Goal: Transaction & Acquisition: Purchase product/service

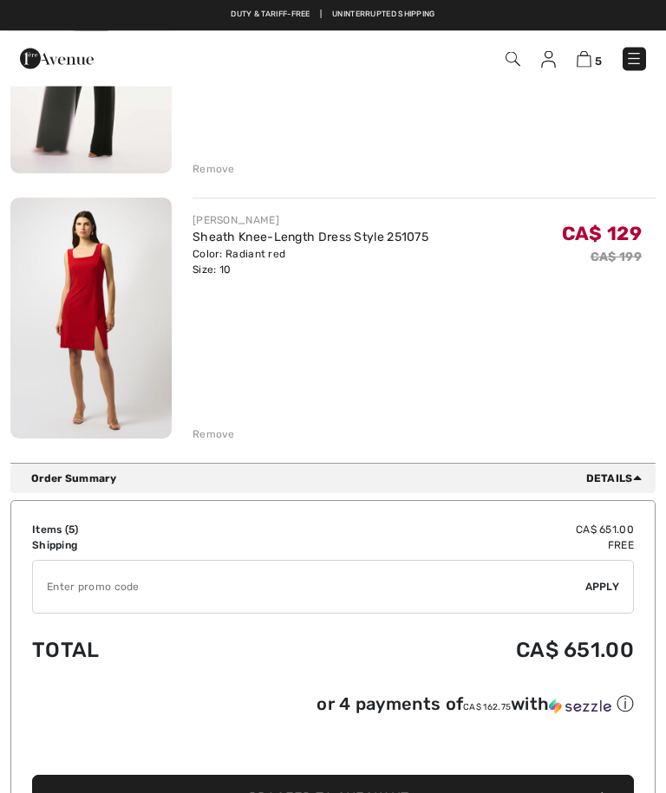
scroll to position [1122, 0]
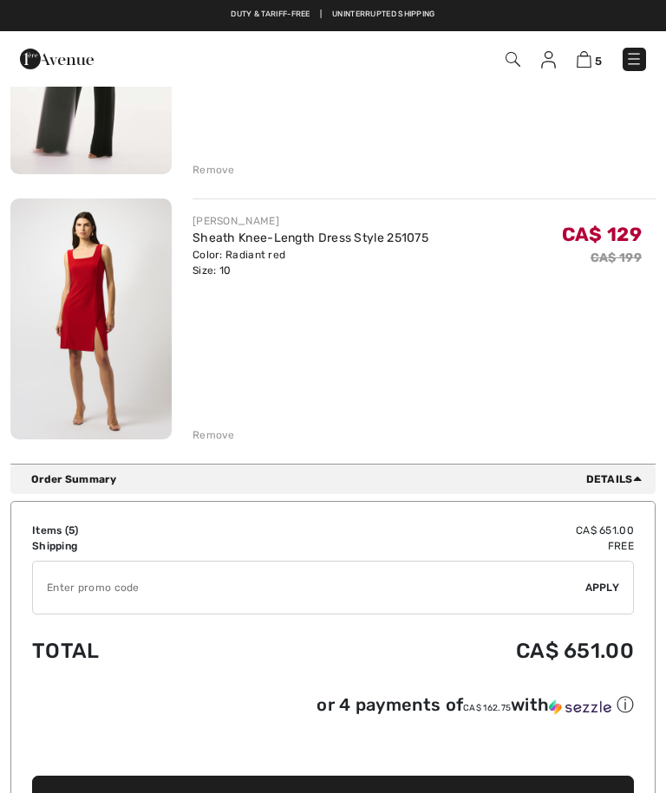
click at [117, 327] on img at bounding box center [90, 320] width 161 height 242
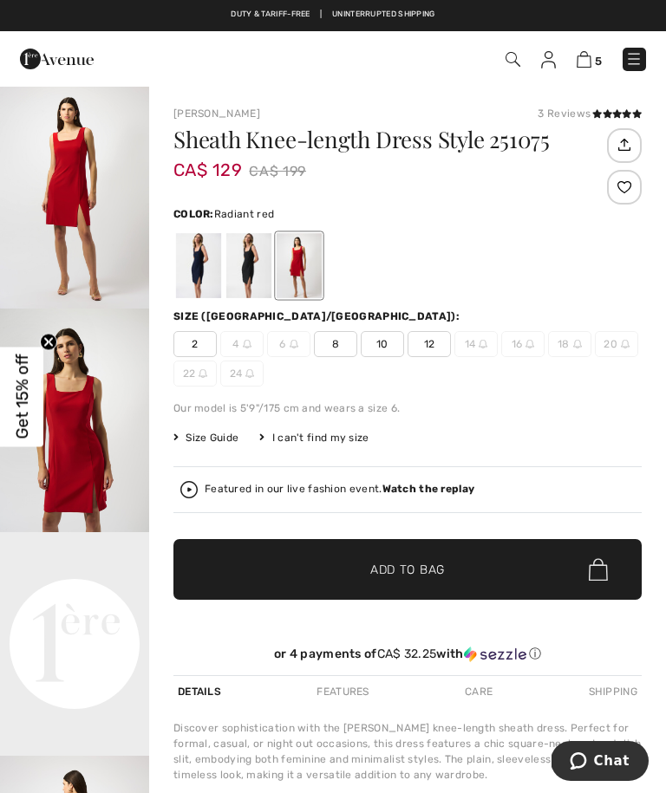
click at [607, 87] on div "Joseph Ribkoff 3 Reviews 3 Reviews Sheath Knee-length Dress Style 251075 CA$ 12…" at bounding box center [407, 554] width 517 height 938
click at [578, 116] on div "3 Reviews" at bounding box center [590, 114] width 104 height 16
click at [563, 114] on div "3 Reviews" at bounding box center [590, 114] width 104 height 16
click at [559, 110] on div "3 Reviews" at bounding box center [590, 114] width 104 height 16
click at [570, 103] on div "Joseph Ribkoff 3 Reviews 3 Reviews Sheath Knee-length Dress Style 251075 CA$ 12…" at bounding box center [407, 554] width 517 height 938
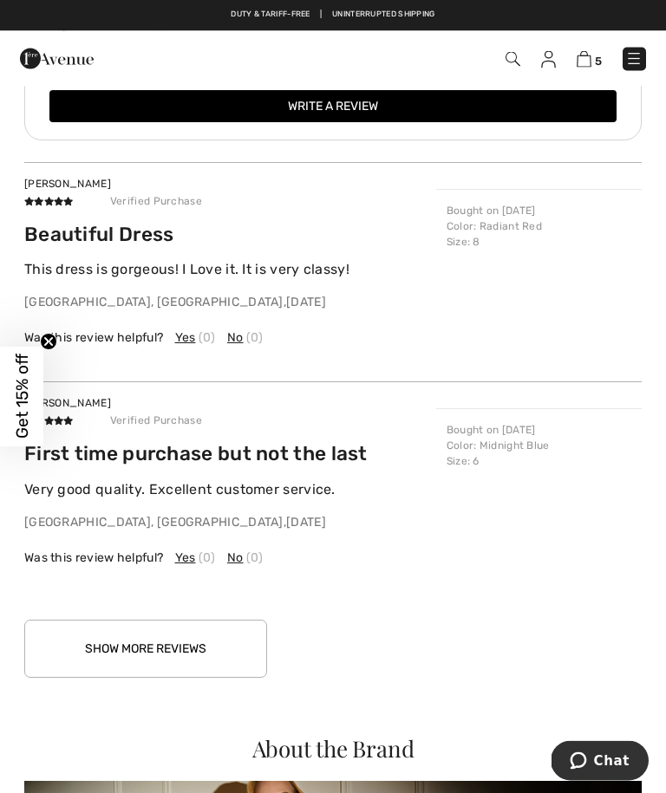
scroll to position [1659, 0]
click at [55, 350] on circle "Close teaser" at bounding box center [49, 342] width 16 height 16
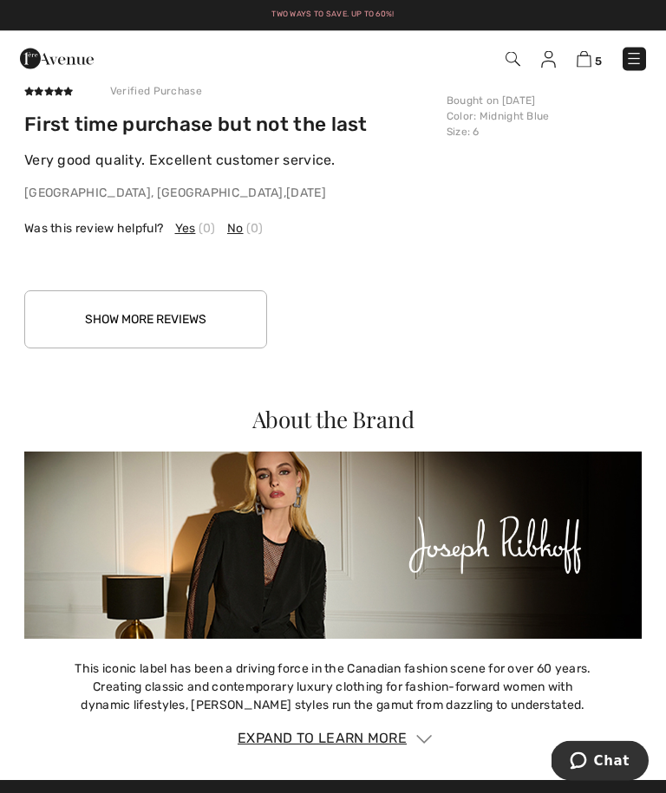
click at [199, 321] on button "Show More Reviews" at bounding box center [145, 320] width 243 height 58
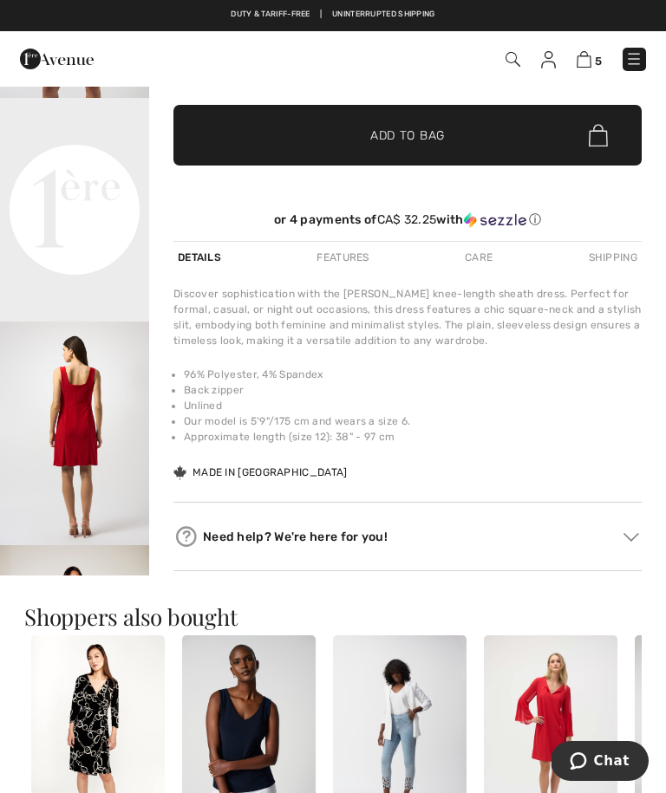
scroll to position [430, 0]
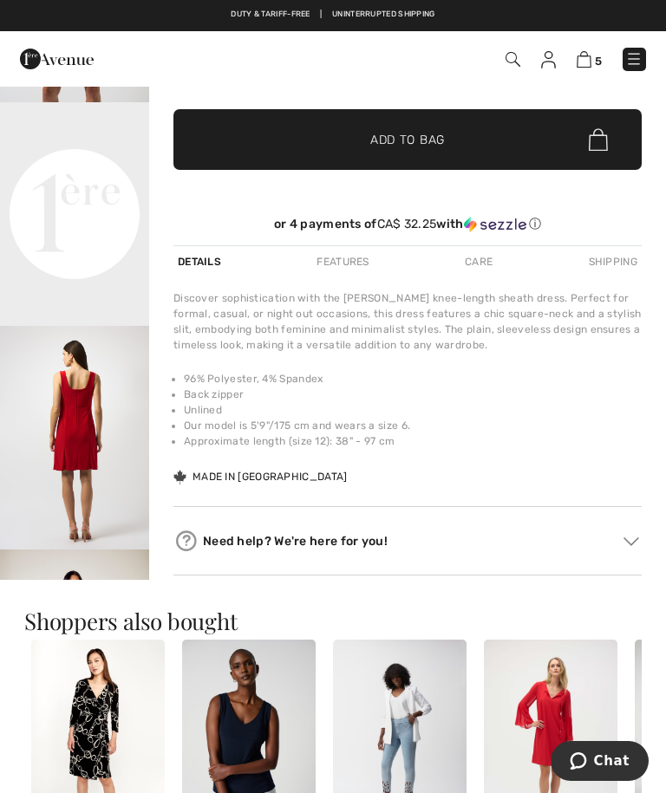
click at [95, 473] on img "3 / 8" at bounding box center [74, 438] width 149 height 224
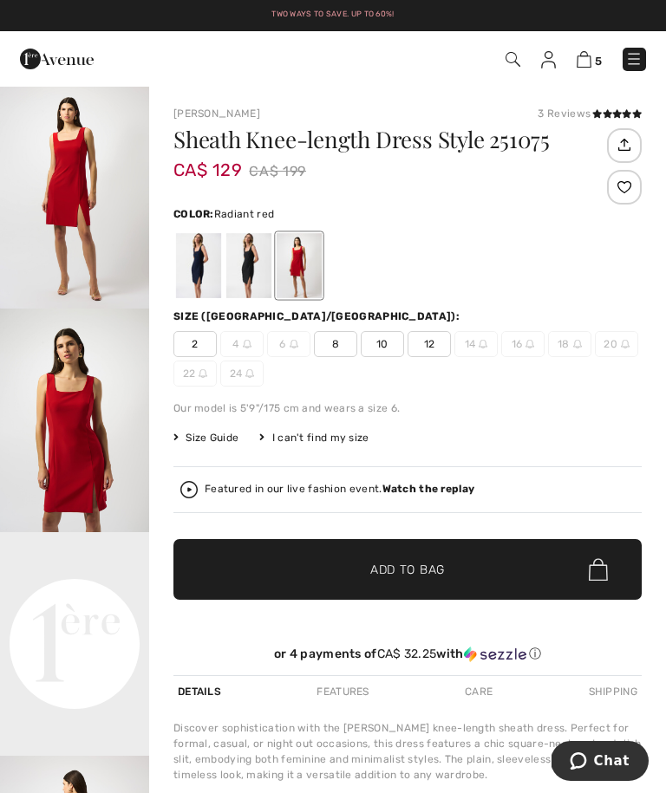
click at [577, 56] on img at bounding box center [584, 59] width 15 height 16
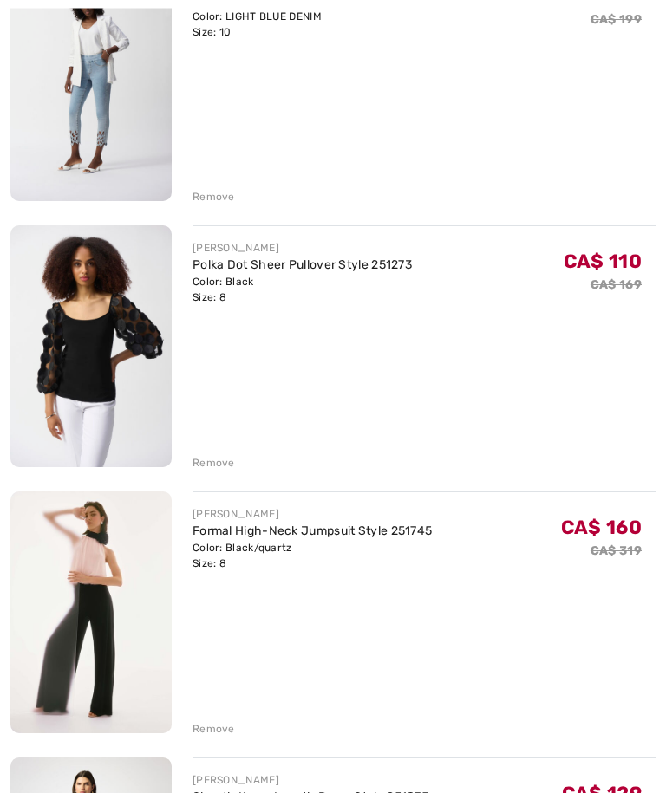
scroll to position [563, 0]
click at [127, 574] on img at bounding box center [90, 613] width 161 height 242
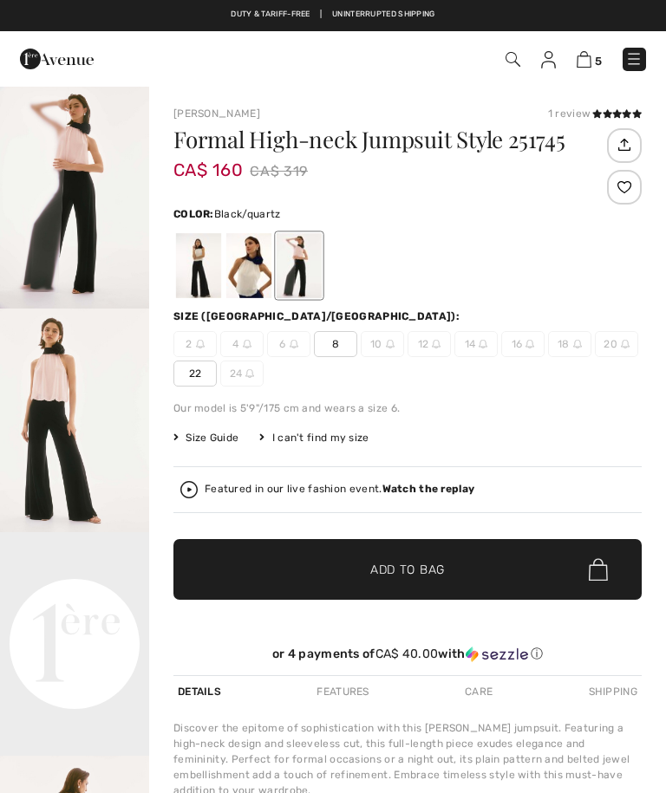
checkbox input "true"
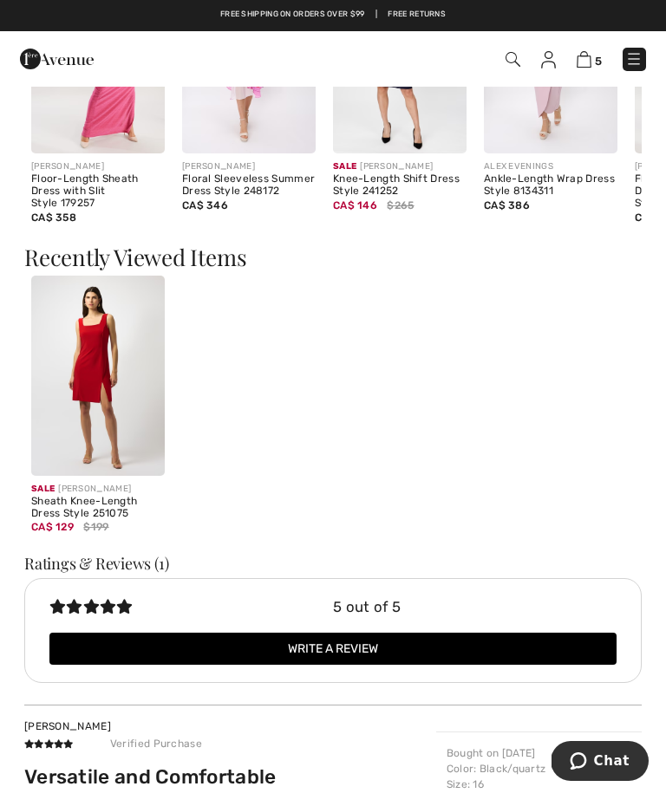
scroll to position [1453, 0]
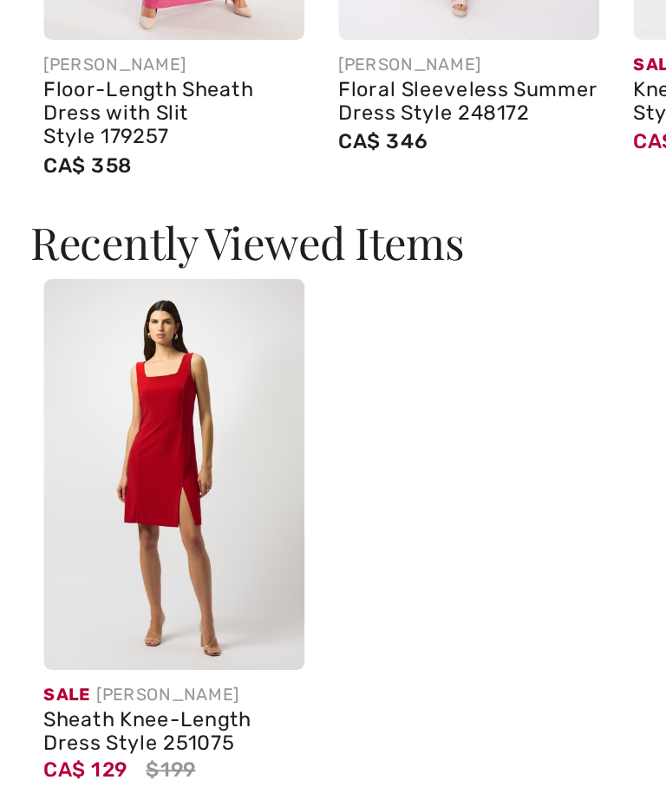
click at [107, 277] on img at bounding box center [98, 377] width 134 height 200
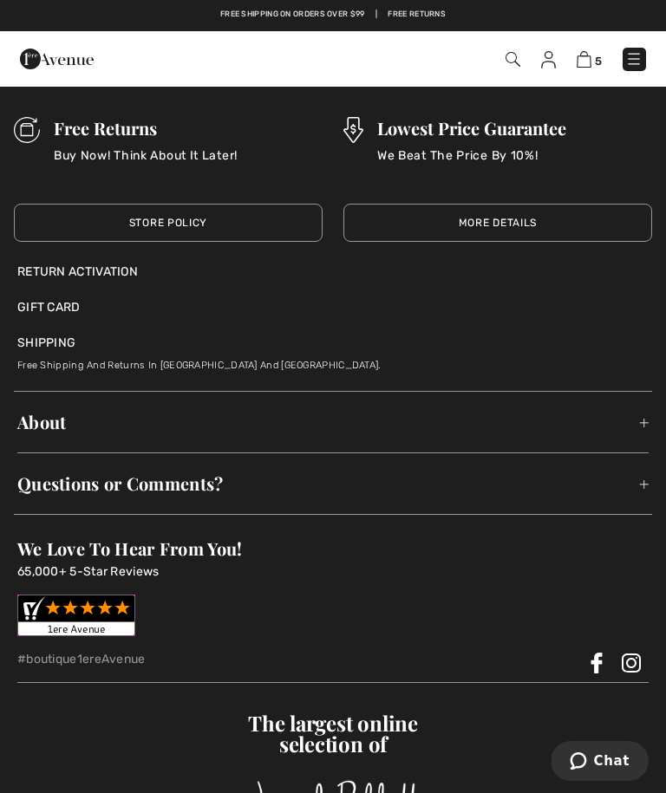
scroll to position [3477, 0]
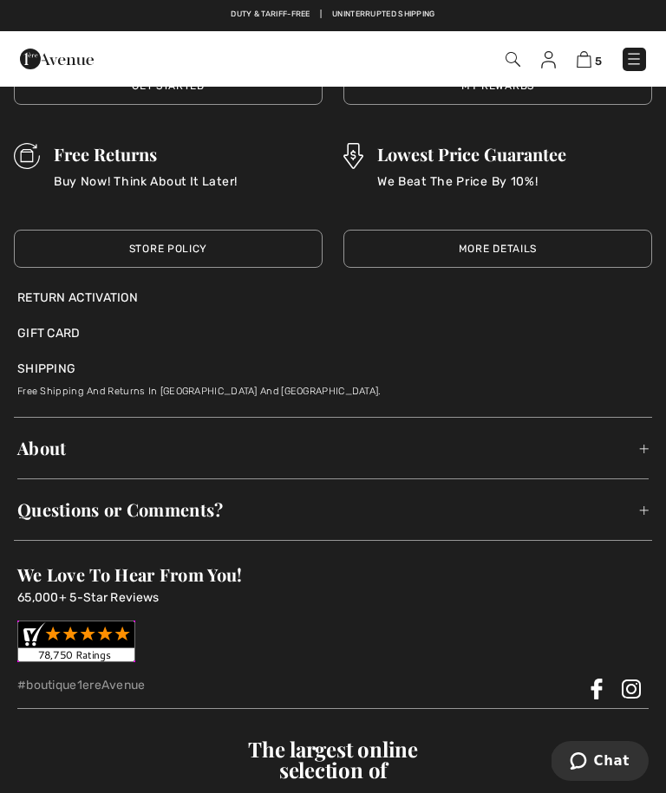
click at [631, 503] on span "Questions or Comments?" at bounding box center [332, 510] width 631 height 54
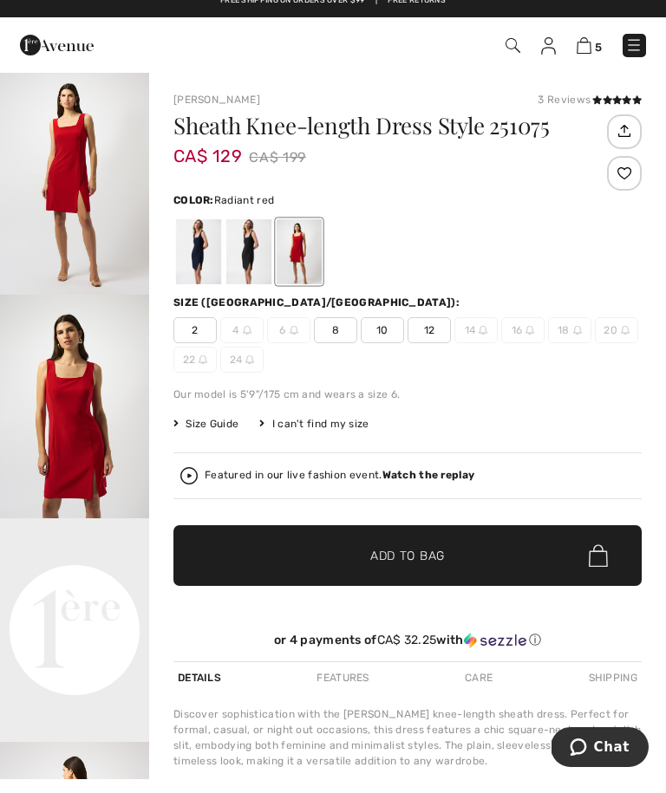
scroll to position [14, 0]
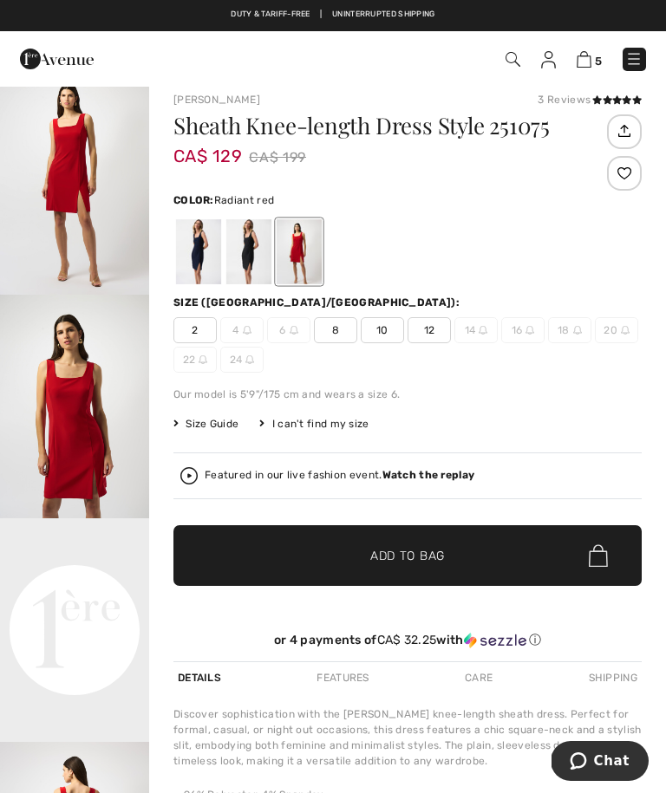
click at [212, 194] on span "Color:" at bounding box center [193, 200] width 41 height 12
click at [254, 202] on span "Radiant red" at bounding box center [244, 200] width 60 height 12
click at [201, 197] on span "Color:" at bounding box center [193, 200] width 41 height 12
click at [261, 191] on div "Color: Radiant red" at bounding box center [407, 200] width 468 height 18
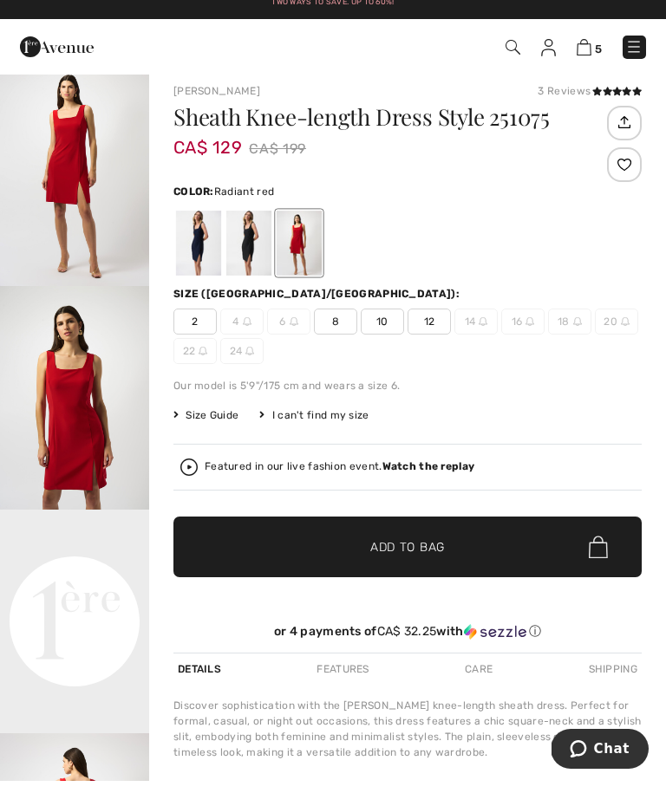
scroll to position [0, 0]
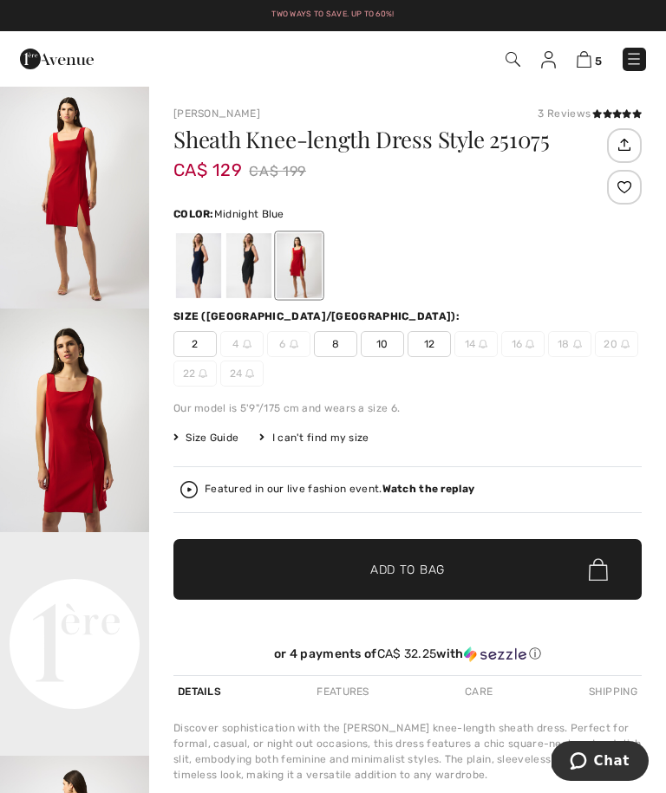
click at [197, 264] on div at bounding box center [198, 265] width 45 height 65
